Goal: Navigation & Orientation: Find specific page/section

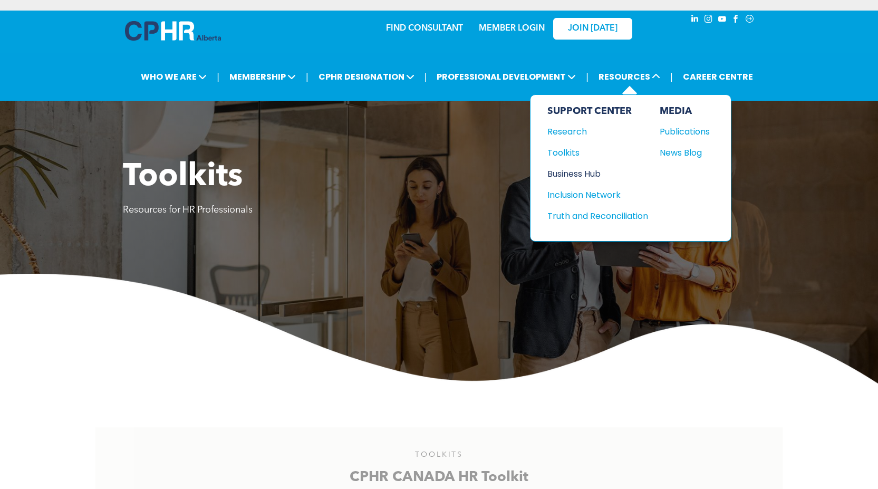
click at [591, 174] on div "Business Hub" at bounding box center [593, 173] width 91 height 13
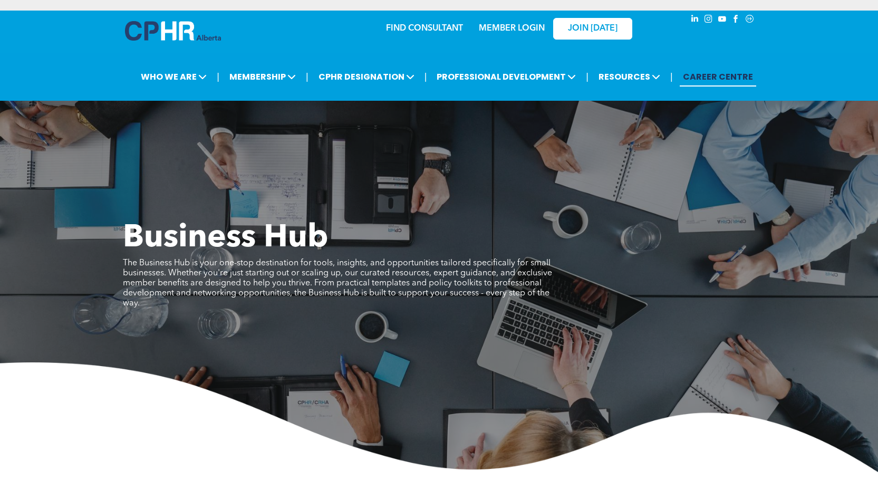
click at [712, 73] on link "CAREER CENTRE" at bounding box center [718, 77] width 76 height 20
